Goal: Use online tool/utility: Utilize a website feature to perform a specific function

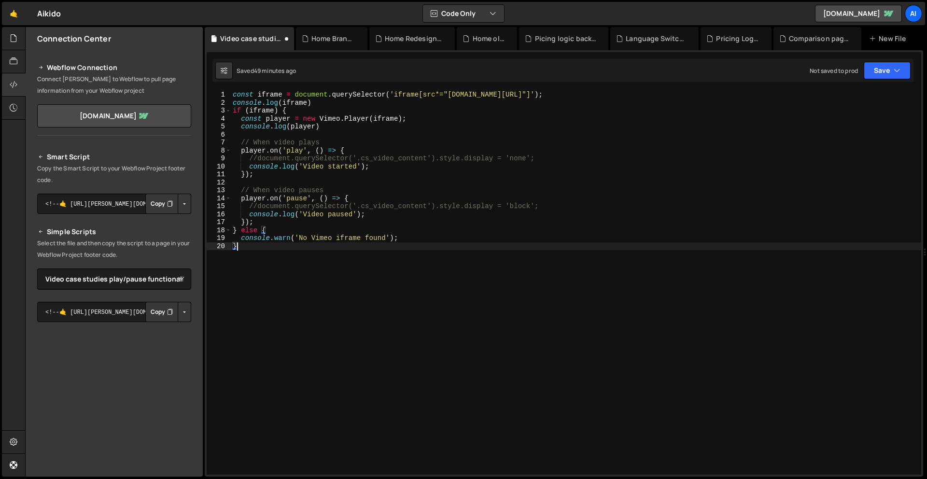
select select "46350"
click at [257, 209] on div "const iframe = document . querySelector ( 'iframe[src*="[DOMAIN_NAME][URL]"]' )…" at bounding box center [576, 291] width 691 height 400
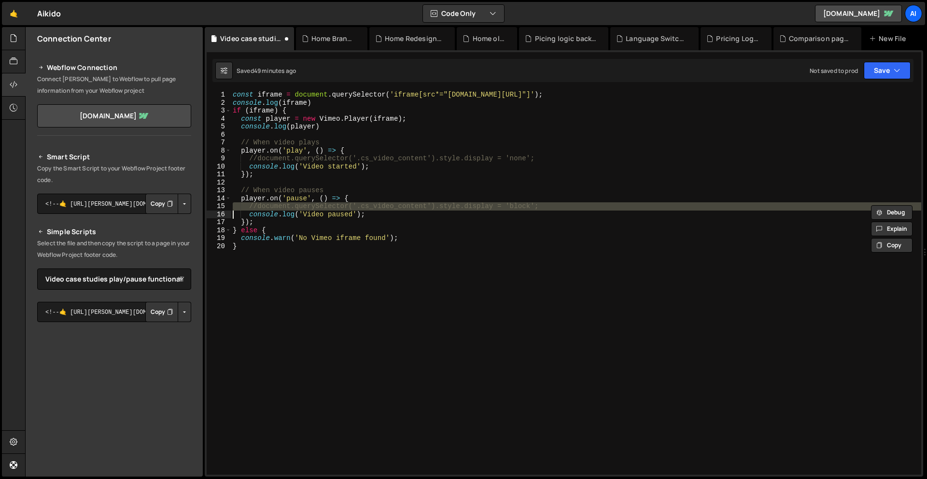
click at [257, 209] on div "const iframe = document . querySelector ( 'iframe[src*="[DOMAIN_NAME][URL]"]' )…" at bounding box center [576, 291] width 691 height 400
click at [258, 206] on div "const iframe = document . querySelector ( 'iframe[src*="[DOMAIN_NAME][URL]"]' )…" at bounding box center [576, 291] width 691 height 400
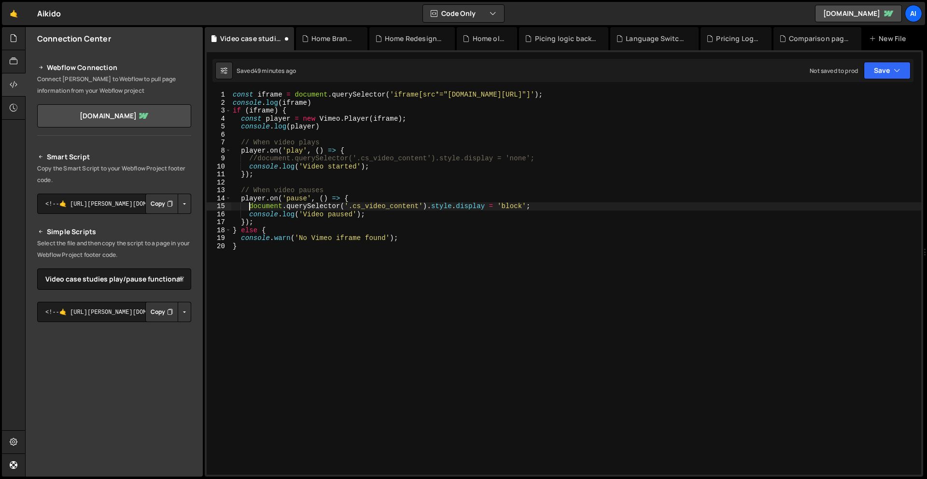
click at [257, 160] on div "const iframe = document . querySelector ( 'iframe[src*="[DOMAIN_NAME][URL]"]' )…" at bounding box center [576, 291] width 691 height 400
click at [508, 202] on div "const iframe = document . querySelector ( 'iframe[src*="[DOMAIN_NAME][URL]"]' )…" at bounding box center [576, 291] width 691 height 400
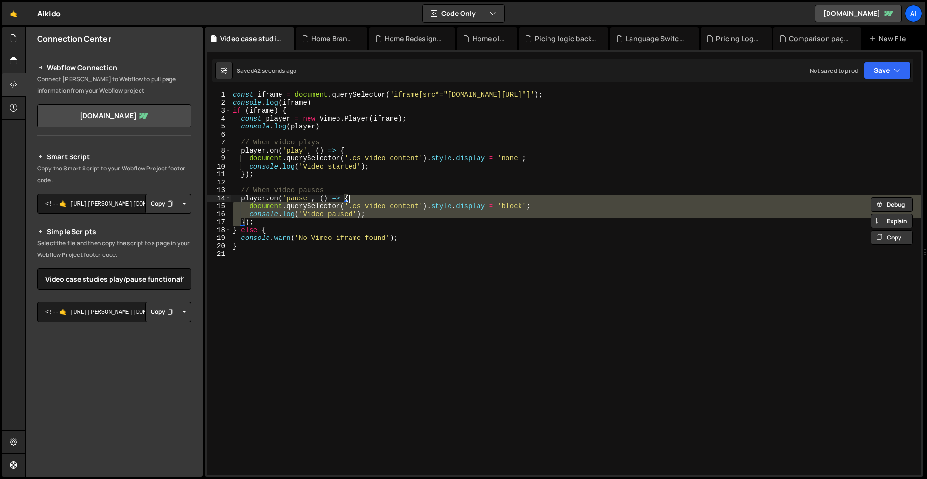
click at [514, 205] on div "const iframe = document . querySelector ( 'iframe[src*="[DOMAIN_NAME][URL]"]' )…" at bounding box center [576, 283] width 691 height 384
click at [514, 205] on div "const iframe = document . querySelector ( 'iframe[src*="[DOMAIN_NAME][URL]"]' )…" at bounding box center [576, 291] width 691 height 400
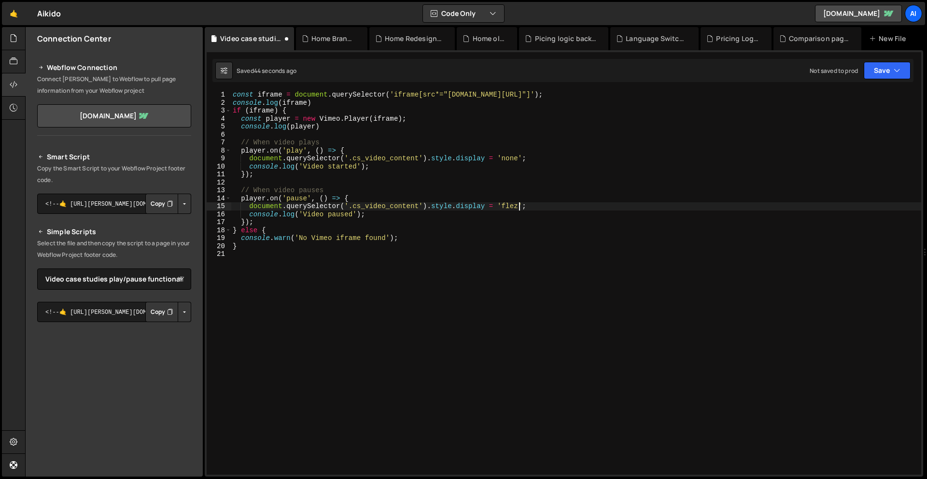
scroll to position [0, 20]
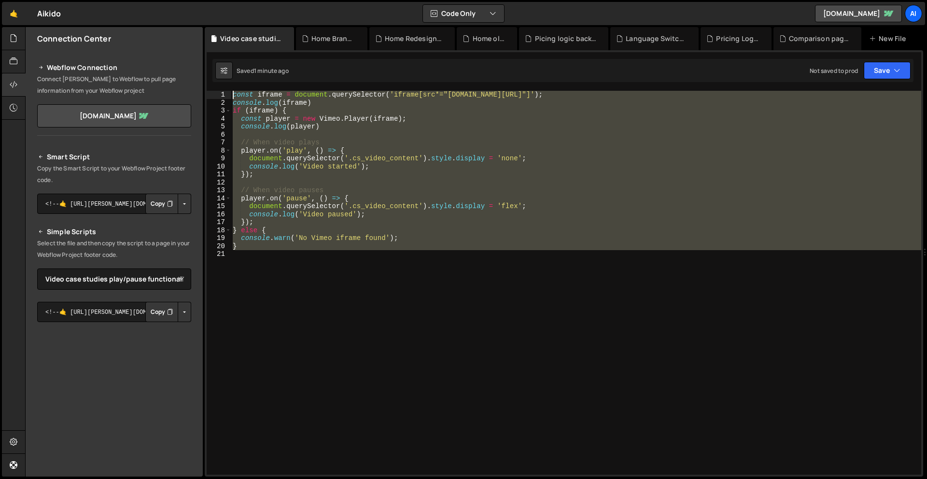
drag, startPoint x: 247, startPoint y: 256, endPoint x: 199, endPoint y: 76, distance: 186.0
click at [199, 76] on div "Files New File Javascript files 0 Comparison pages.js 0 0 Home Branch.js 0 0 Ho…" at bounding box center [476, 252] width 902 height 450
paste textarea "s = document.querySelectorAll('iframe[src*="[DOMAIN_NAME][URL]"]');"
type textarea "const iframes = document.querySelectorAll('iframe[src*="[DOMAIN_NAME][URL]"]');"
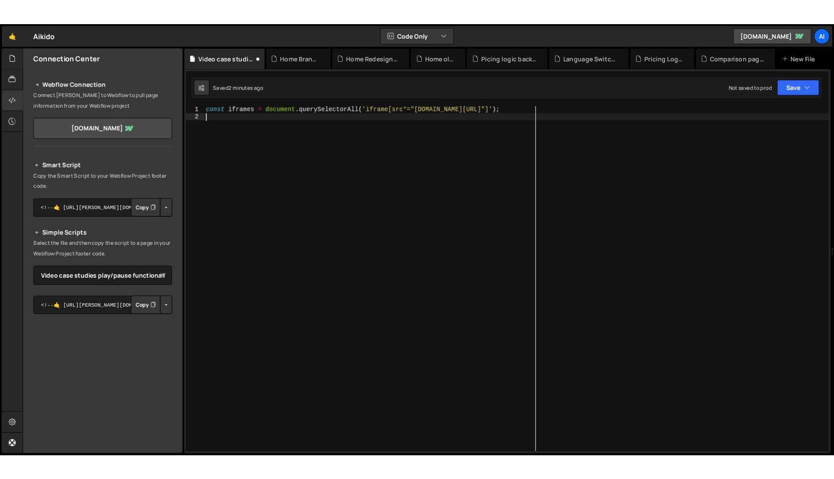
scroll to position [0, 0]
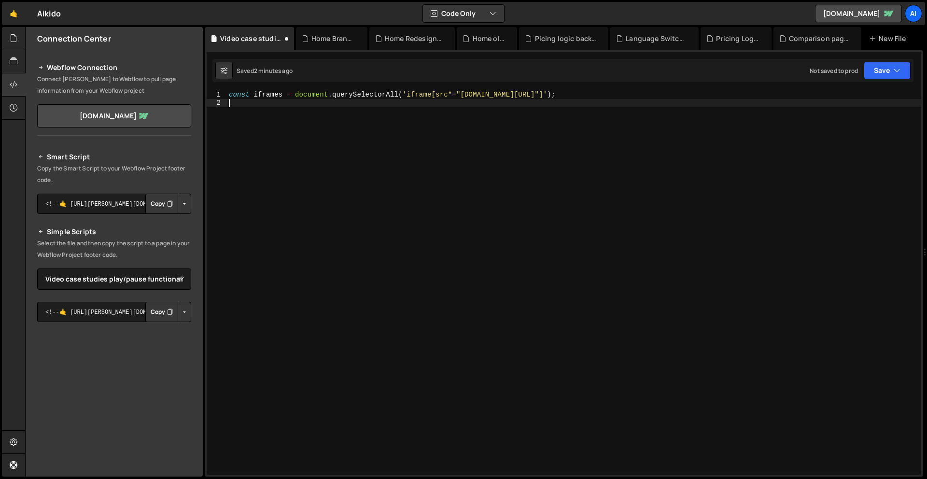
paste textarea "}"
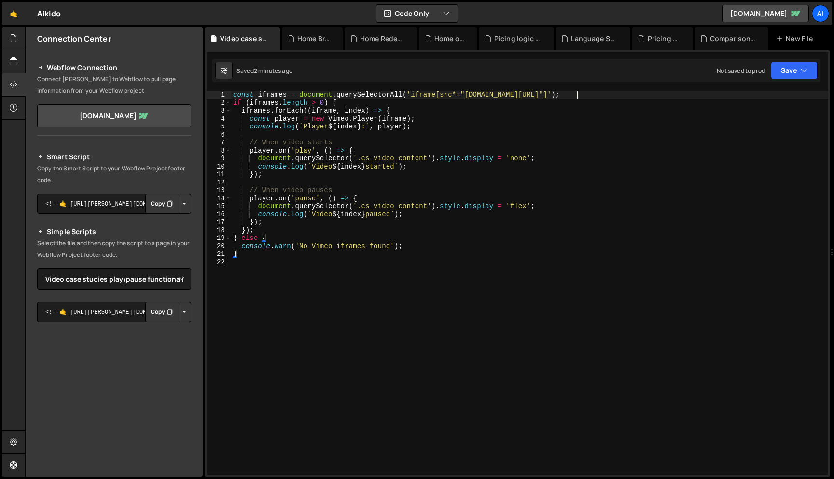
click at [585, 98] on div "const iframes = document . querySelectorAll ( 'iframe[src*="[DOMAIN_NAME][URL]"…" at bounding box center [529, 291] width 597 height 400
type textarea "const iframes = document.querySelectorAll('iframe[src*="[DOMAIN_NAME][URL]"]');"
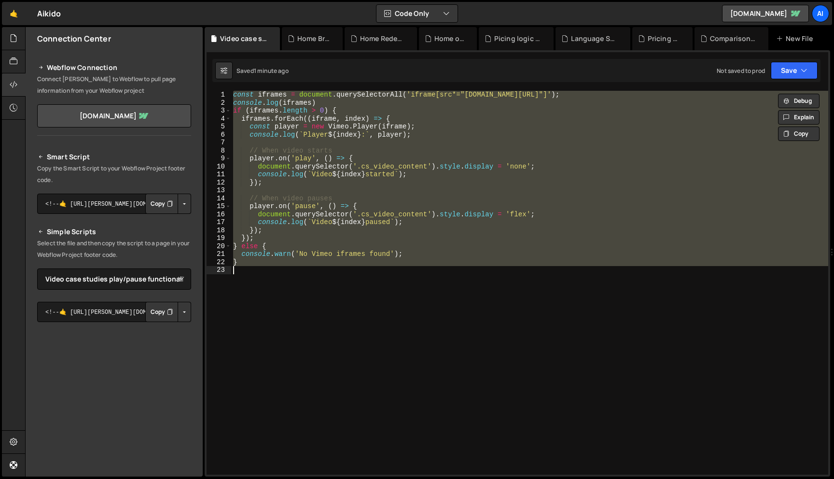
paste textarea "});"
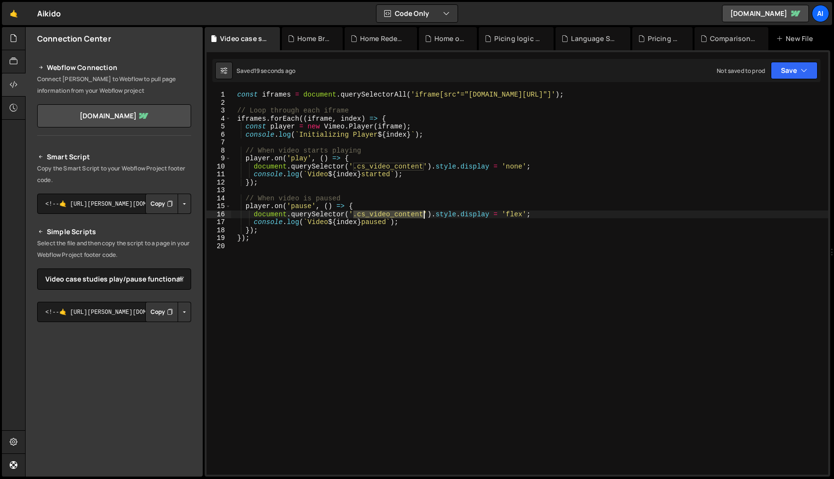
drag, startPoint x: 352, startPoint y: 214, endPoint x: 423, endPoint y: 217, distance: 70.6
click at [423, 217] on div "const iframes = document . querySelectorAll ( 'iframe[src*="[DOMAIN_NAME][URL]"…" at bounding box center [529, 291] width 597 height 400
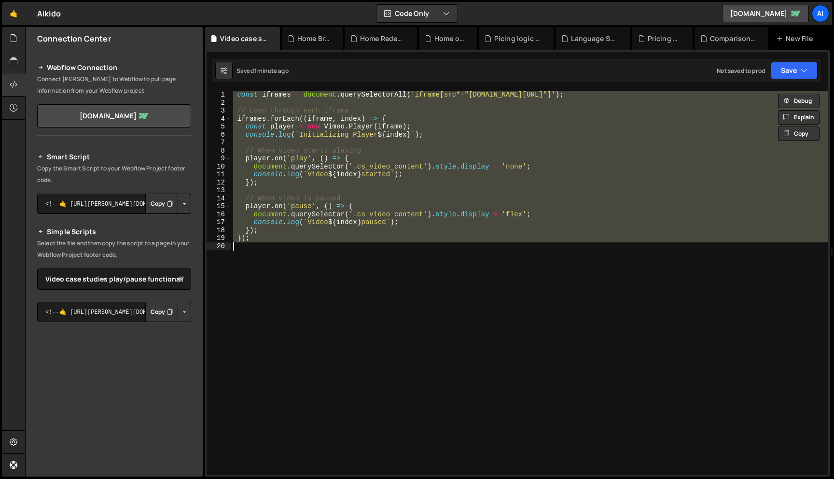
paste textarea "});"
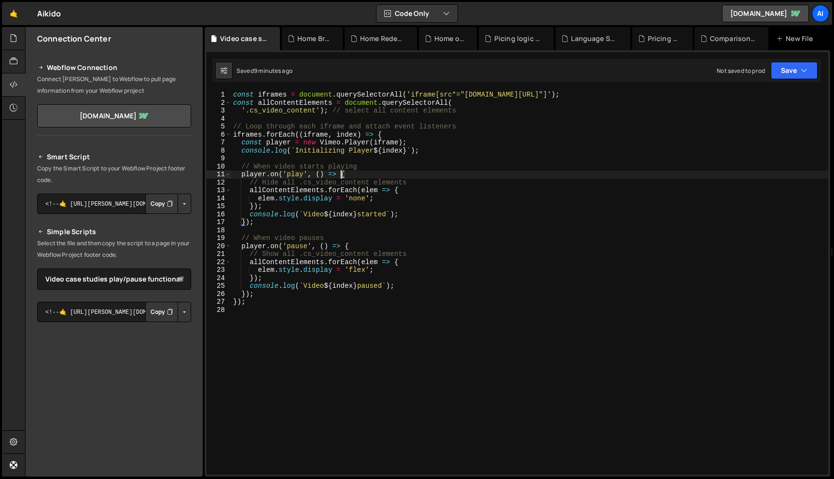
click at [343, 175] on div "const iframes = document . querySelectorAll ( 'iframe[src*="[DOMAIN_NAME][URL]"…" at bounding box center [529, 291] width 597 height 400
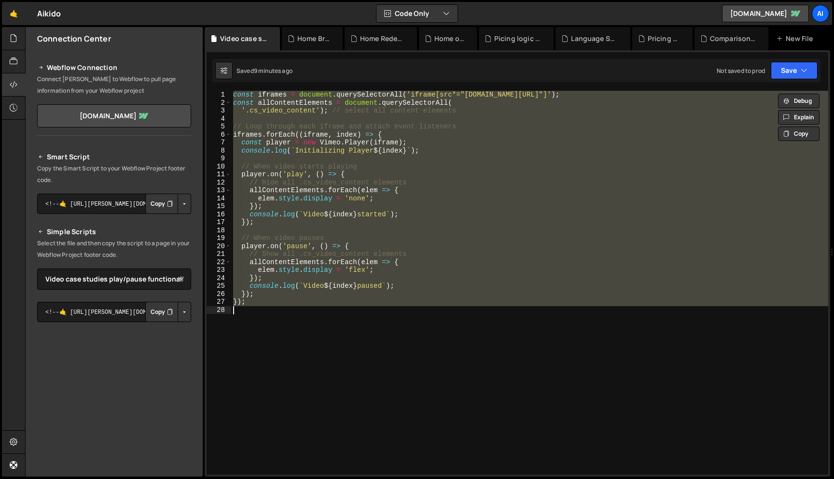
paste textarea
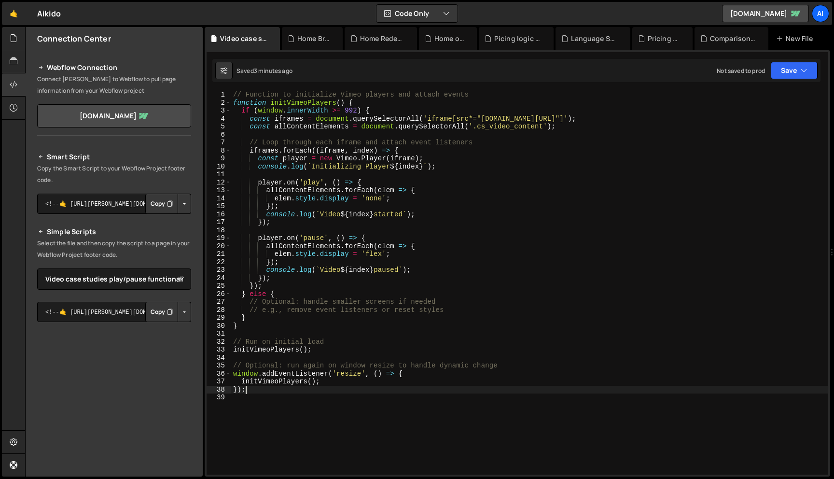
click at [274, 150] on div "// Function to initialize Vimeo players and attach events function initVimeoPla…" at bounding box center [529, 291] width 597 height 400
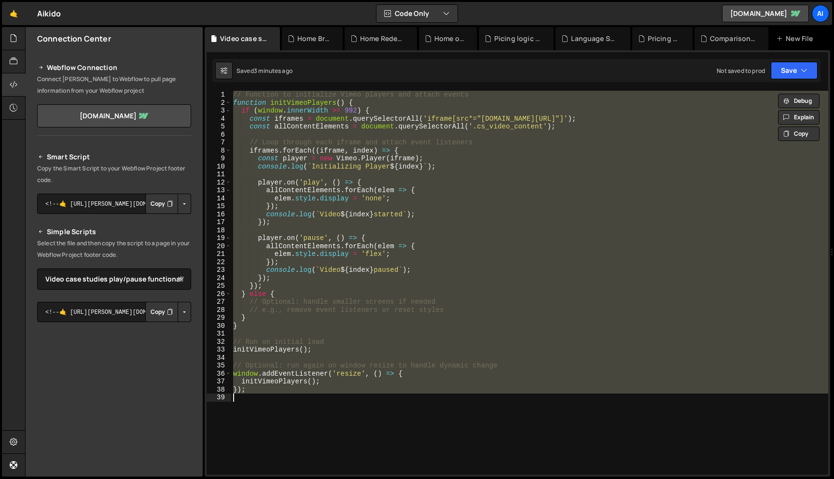
click at [274, 150] on div "// Function to initialize Vimeo players and attach events function initVimeoPla…" at bounding box center [529, 283] width 597 height 384
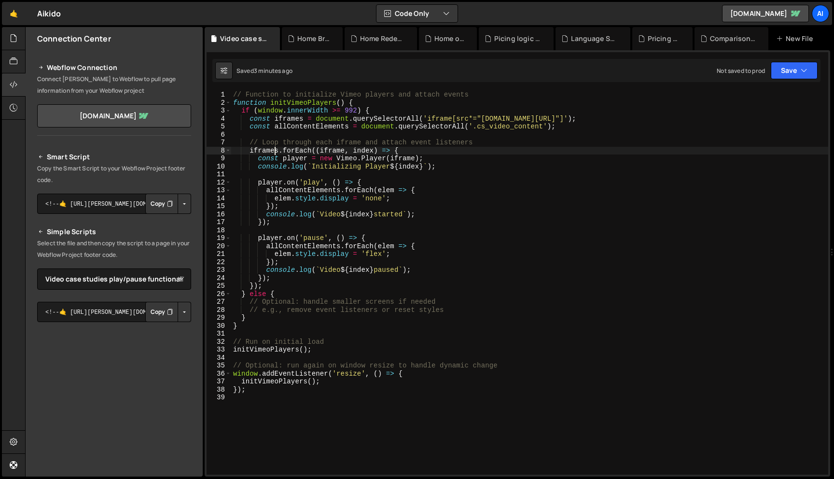
type textarea "});"
